Goal: Register for event/course: Sign up to attend an event or enroll in a course

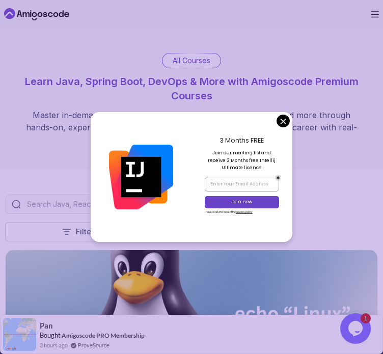
click at [140, 203] on img at bounding box center [141, 177] width 65 height 65
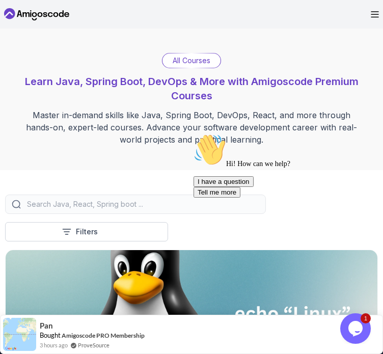
click at [115, 202] on input "search" at bounding box center [142, 204] width 235 height 10
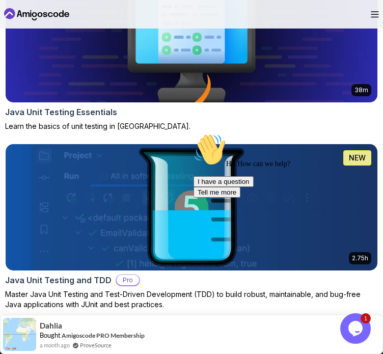
scroll to position [454, 0]
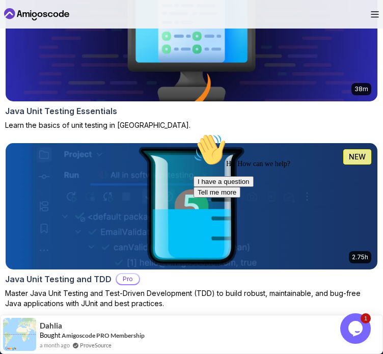
type input "test"
click at [155, 114] on div "Java Unit Testing Essentials" at bounding box center [191, 111] width 373 height 12
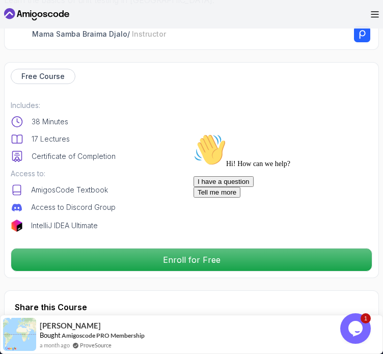
scroll to position [303, 0]
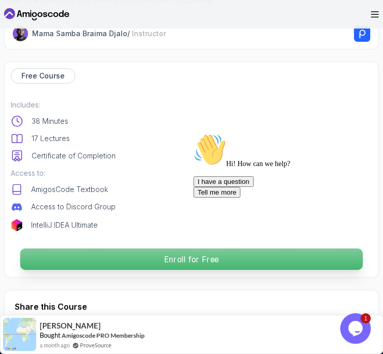
click at [149, 258] on p "Enroll for Free" at bounding box center [191, 259] width 343 height 21
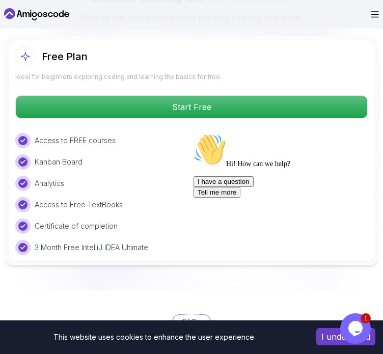
scroll to position [1773, 0]
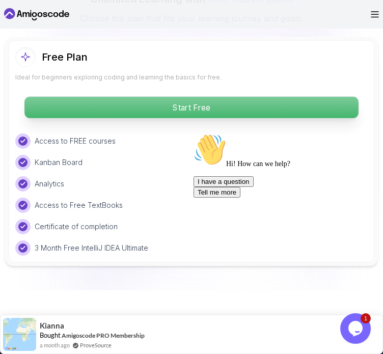
click at [166, 97] on p "Start Free" at bounding box center [191, 107] width 334 height 21
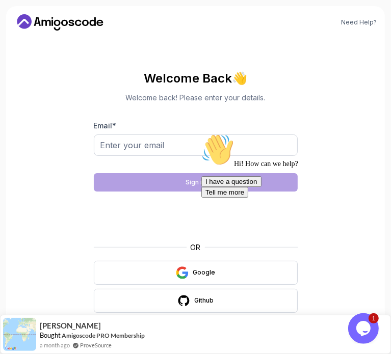
click at [201, 197] on div "Hi! How can we help? I have a question Tell me more" at bounding box center [293, 165] width 184 height 64
click at [161, 262] on button "Google" at bounding box center [196, 273] width 204 height 24
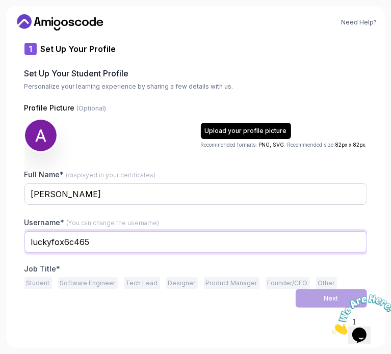
click at [159, 242] on input "luckyfox6c465" at bounding box center [195, 241] width 343 height 21
type input "l"
type input "AmoghPai"
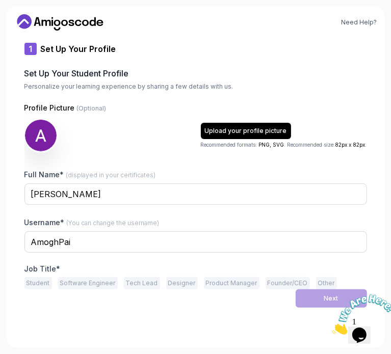
click at [39, 283] on button "Student" at bounding box center [38, 283] width 28 height 12
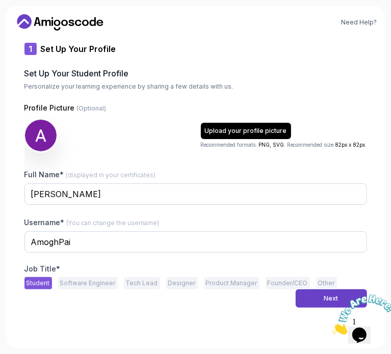
click at [331, 327] on icon "Close" at bounding box center [331, 331] width 0 height 9
click at [325, 299] on div "Next" at bounding box center [331, 299] width 14 height 8
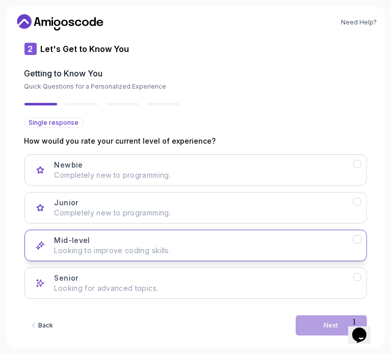
click at [145, 236] on div "Mid-level Looking to improve coding skills." at bounding box center [204, 246] width 299 height 20
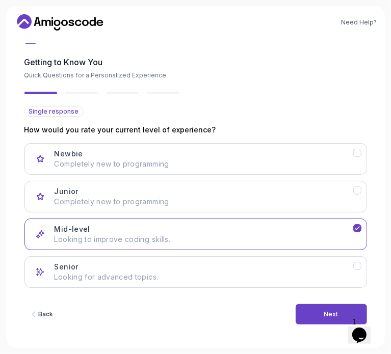
scroll to position [11, 0]
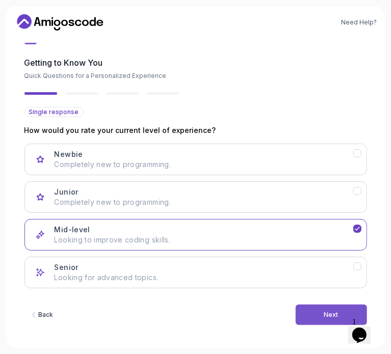
click at [307, 315] on button "Next" at bounding box center [331, 315] width 71 height 20
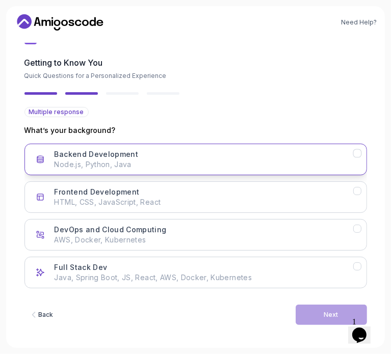
click at [242, 160] on p "Node.js, Python, Java" at bounding box center [204, 165] width 299 height 10
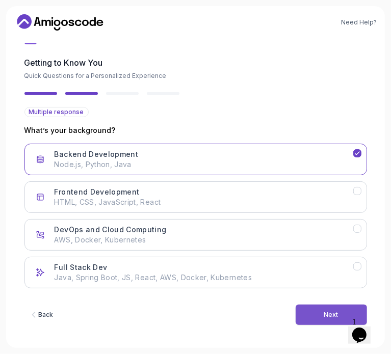
click at [299, 315] on button "Next" at bounding box center [331, 315] width 71 height 20
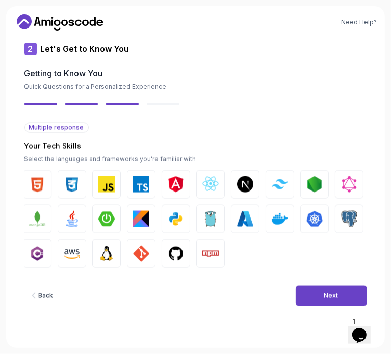
scroll to position [0, 0]
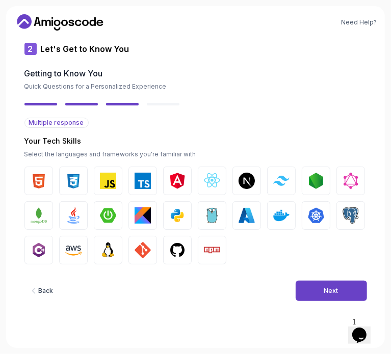
click at [73, 221] on img "button" at bounding box center [73, 215] width 16 height 16
click at [100, 222] on img "button" at bounding box center [108, 215] width 16 height 16
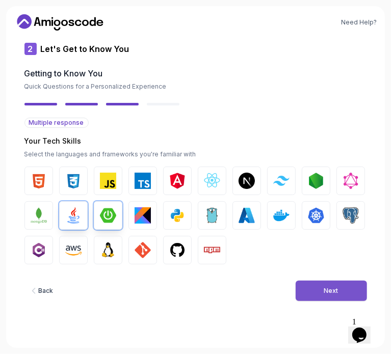
click at [336, 291] on div "Next" at bounding box center [331, 291] width 14 height 8
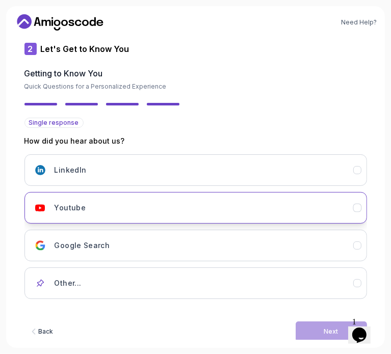
click at [211, 215] on div "Youtube" at bounding box center [204, 208] width 299 height 20
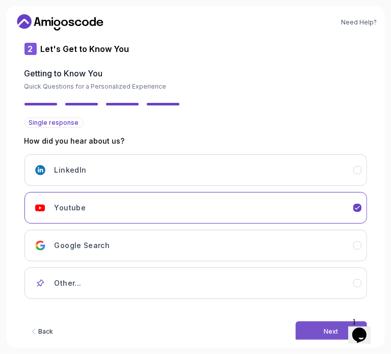
click at [316, 325] on button "Next" at bounding box center [331, 332] width 71 height 20
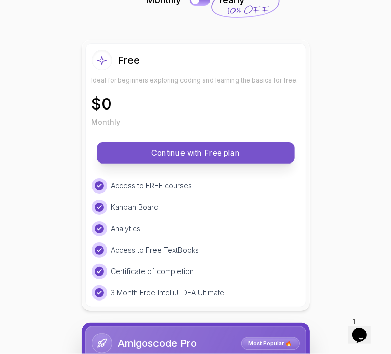
scroll to position [77, 0]
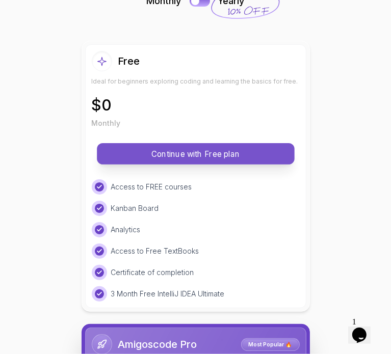
click at [191, 154] on p "Continue with Free plan" at bounding box center [196, 154] width 182 height 12
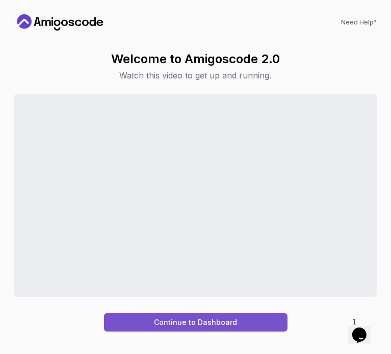
click at [219, 320] on div "Continue to Dashboard" at bounding box center [195, 323] width 83 height 10
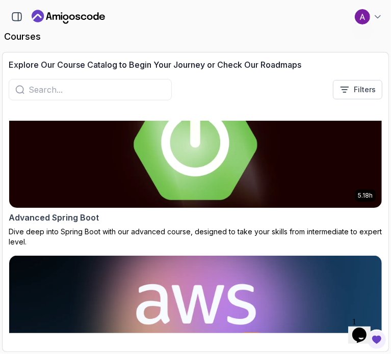
scroll to position [204, 0]
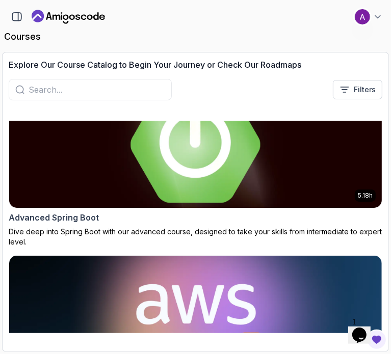
click at [218, 171] on img at bounding box center [196, 145] width 392 height 133
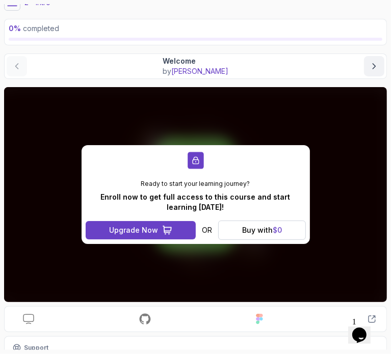
scroll to position [106, 0]
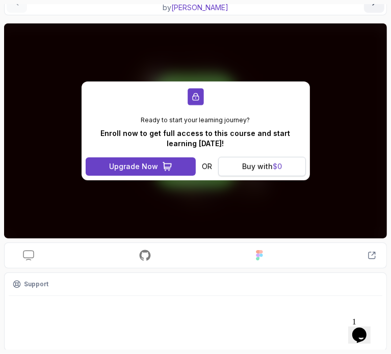
click at [251, 162] on div "Buy with $ 0" at bounding box center [262, 167] width 40 height 10
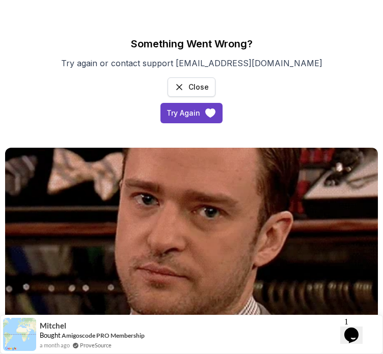
click at [181, 87] on icon "access-dashboard" at bounding box center [179, 87] width 10 height 10
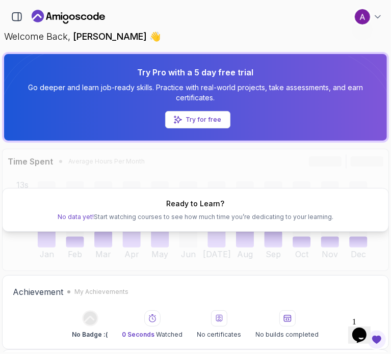
click at [124, 166] on div "Ready to Learn? No data yet! Start watching courses to see how much time you’re…" at bounding box center [195, 210] width 387 height 122
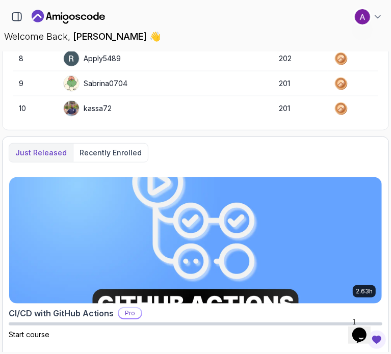
scroll to position [385, 0]
click at [101, 150] on p "Recently enrolled" at bounding box center [111, 153] width 62 height 10
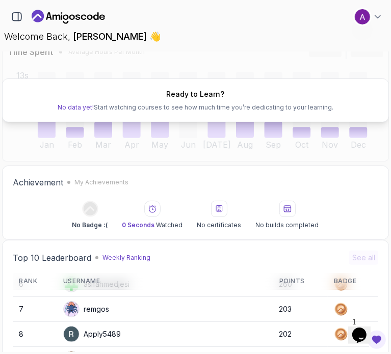
scroll to position [0, 0]
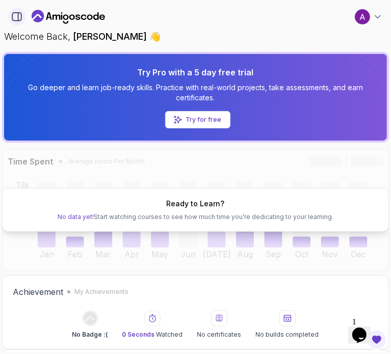
click at [17, 15] on icon "button" at bounding box center [16, 16] width 11 height 11
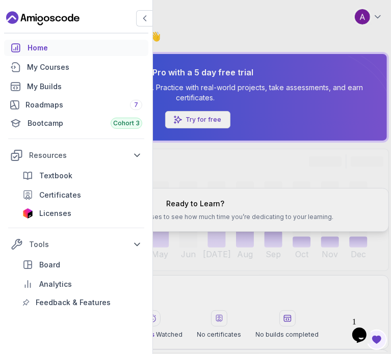
click at [49, 48] on div "Home" at bounding box center [85, 48] width 115 height 10
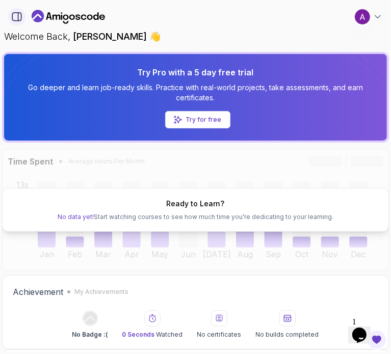
click at [18, 19] on icon "button" at bounding box center [18, 17] width 0 height 8
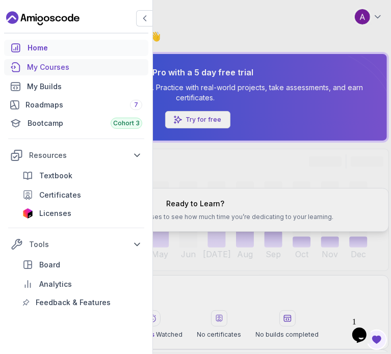
click at [55, 72] on div "My Courses" at bounding box center [84, 67] width 115 height 10
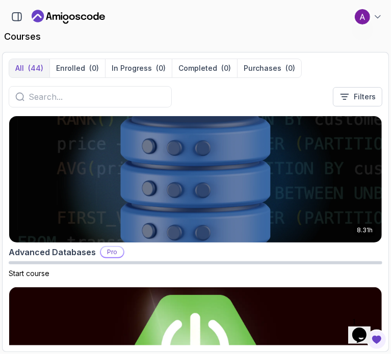
click at [112, 100] on input "text" at bounding box center [97, 97] width 137 height 12
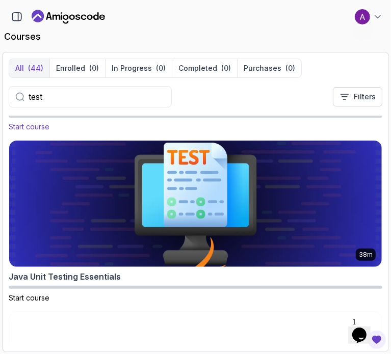
scroll to position [150, 0]
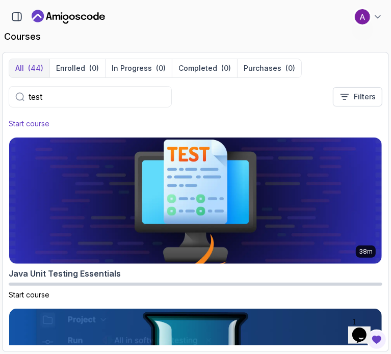
type input "test"
click at [129, 187] on img at bounding box center [195, 201] width 373 height 126
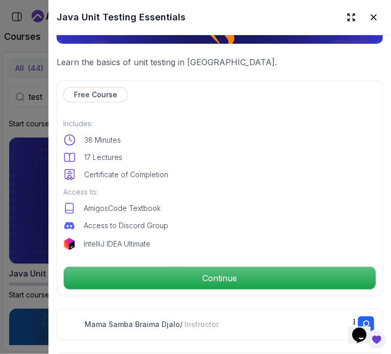
scroll to position [184, 0]
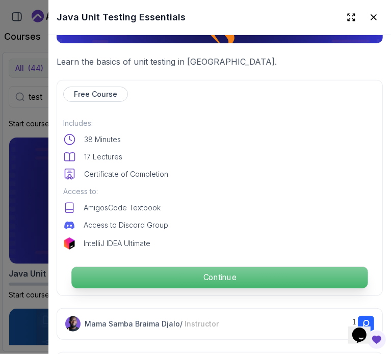
click at [158, 267] on p "Continue" at bounding box center [219, 277] width 296 height 21
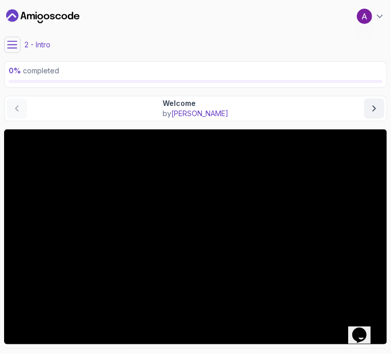
scroll to position [106, 0]
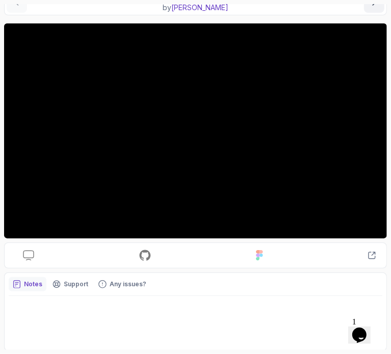
click at [24, 288] on div "Notes" at bounding box center [28, 284] width 38 height 14
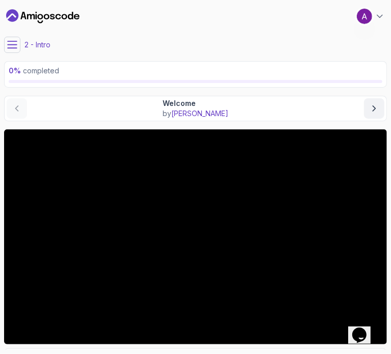
click at [12, 44] on icon at bounding box center [12, 44] width 9 height 7
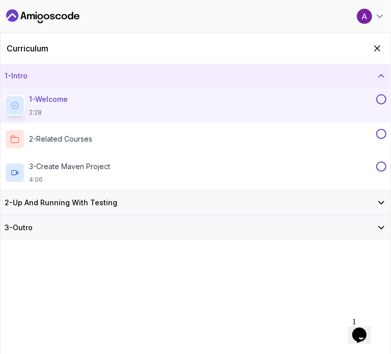
click at [37, 20] on icon "Dashboard" at bounding box center [42, 16] width 73 height 16
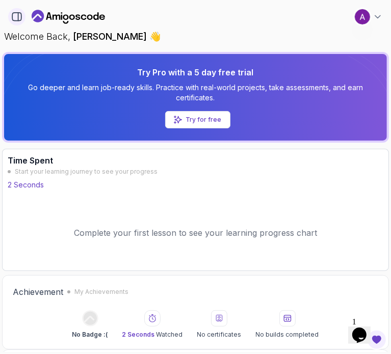
click at [16, 15] on icon "button" at bounding box center [16, 16] width 11 height 11
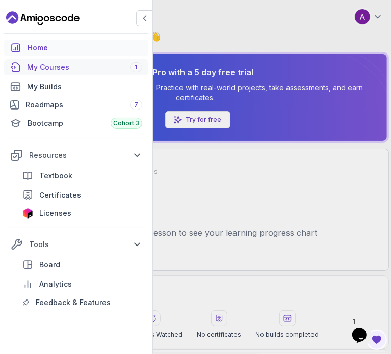
click at [53, 71] on div "My Courses 1" at bounding box center [84, 67] width 115 height 10
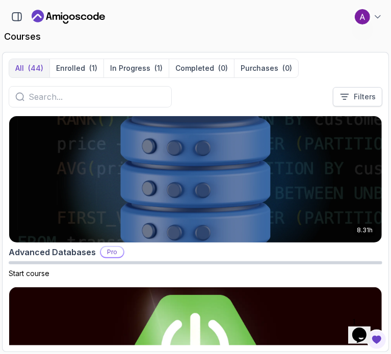
click at [358, 93] on p "Filters" at bounding box center [365, 97] width 22 height 10
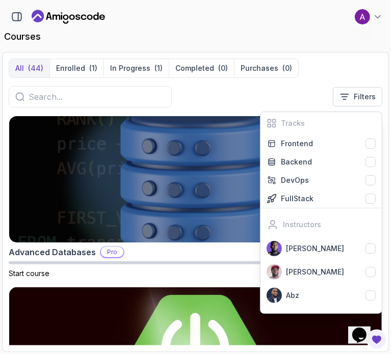
click at [86, 101] on input "text" at bounding box center [97, 97] width 137 height 12
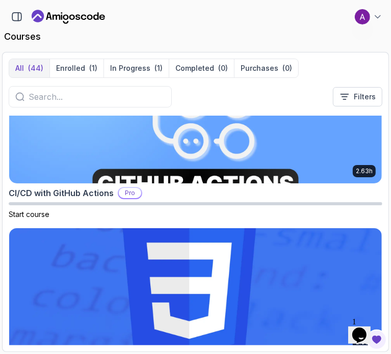
scroll to position [620, 0]
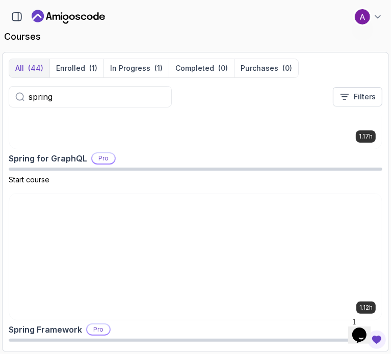
scroll to position [1144, 0]
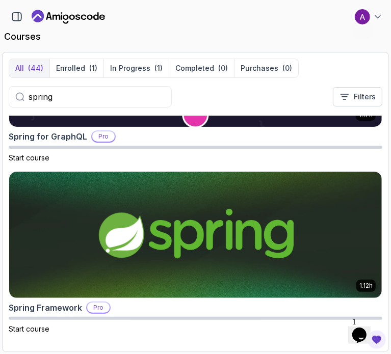
click at [70, 93] on input "spring" at bounding box center [97, 97] width 137 height 12
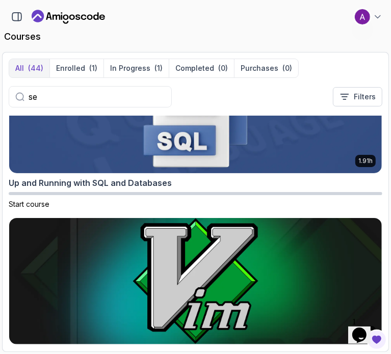
scroll to position [1486, 0]
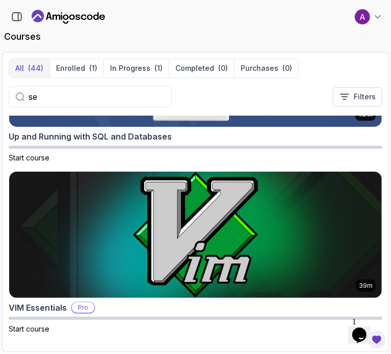
type input "s"
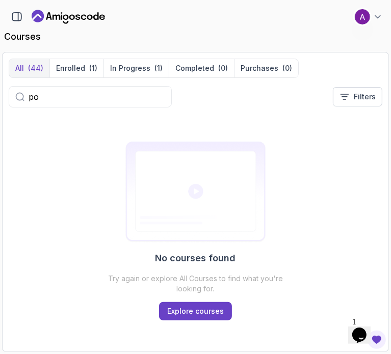
type input "p"
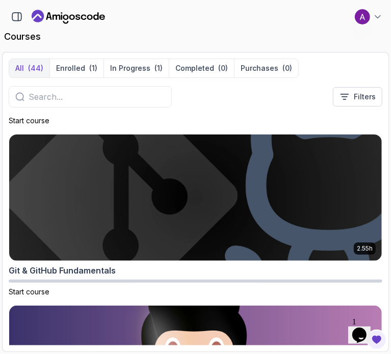
scroll to position [1696, 0]
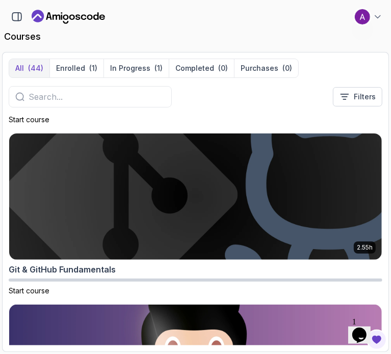
click at [143, 204] on img at bounding box center [195, 197] width 373 height 126
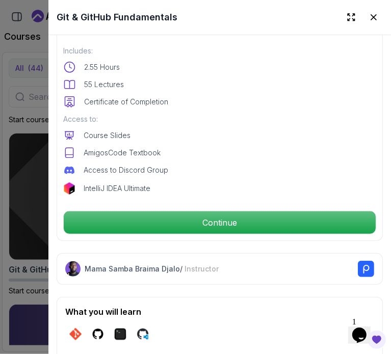
scroll to position [254, 0]
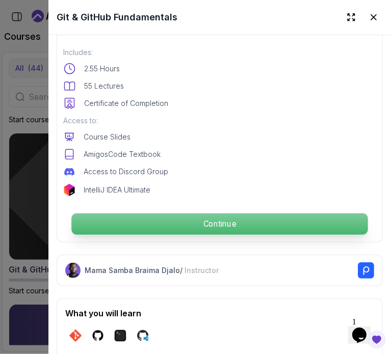
click at [144, 214] on p "Continue" at bounding box center [219, 224] width 296 height 21
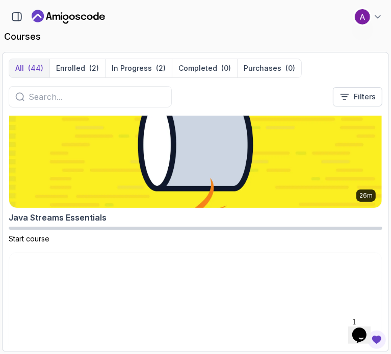
scroll to position [3446, 0]
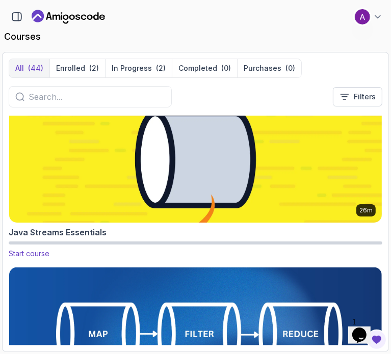
click at [185, 166] on img at bounding box center [196, 159] width 392 height 133
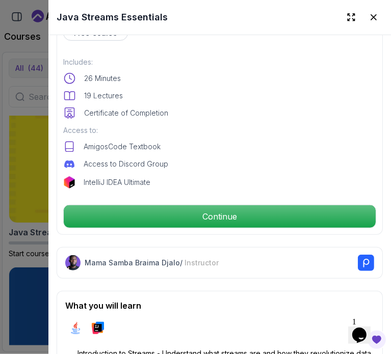
scroll to position [448, 0]
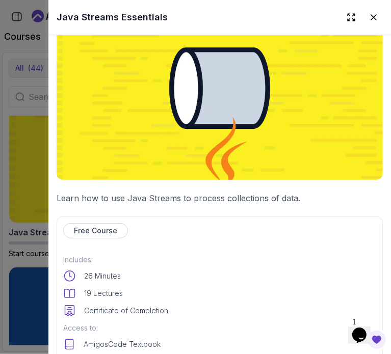
click at [291, 100] on img at bounding box center [220, 88] width 326 height 184
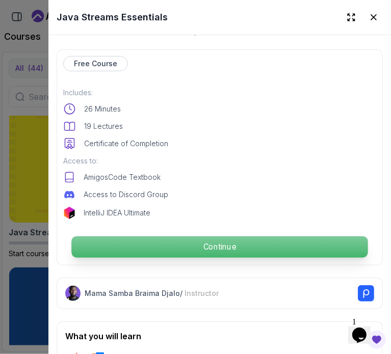
click at [202, 240] on p "Continue" at bounding box center [219, 247] width 296 height 21
